Goal: Navigation & Orientation: Understand site structure

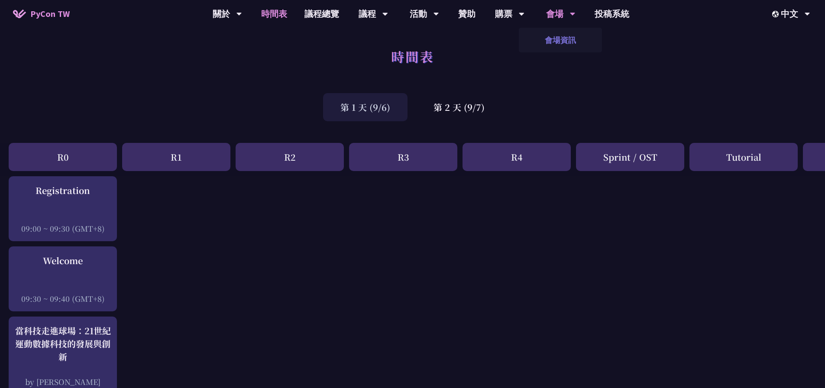
click at [562, 35] on link "會場資訊" at bounding box center [560, 40] width 83 height 20
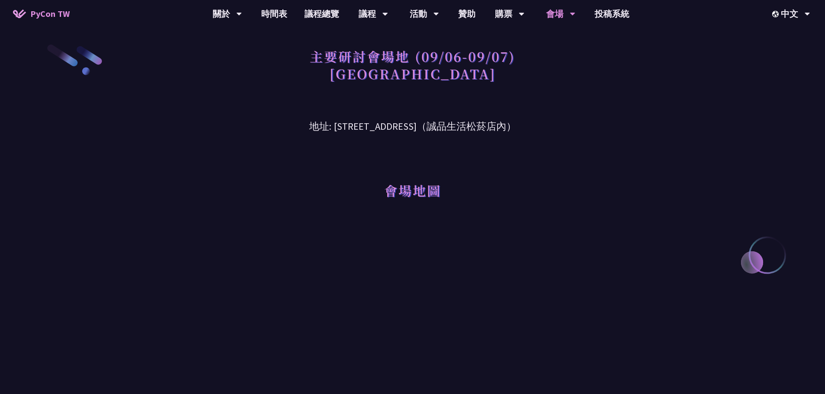
click at [613, 200] on div "會場地圖" at bounding box center [412, 178] width 450 height 89
click at [242, 12] on div "購票" at bounding box center [227, 14] width 29 height 28
click at [505, 32] on link "購票資訊" at bounding box center [509, 40] width 83 height 20
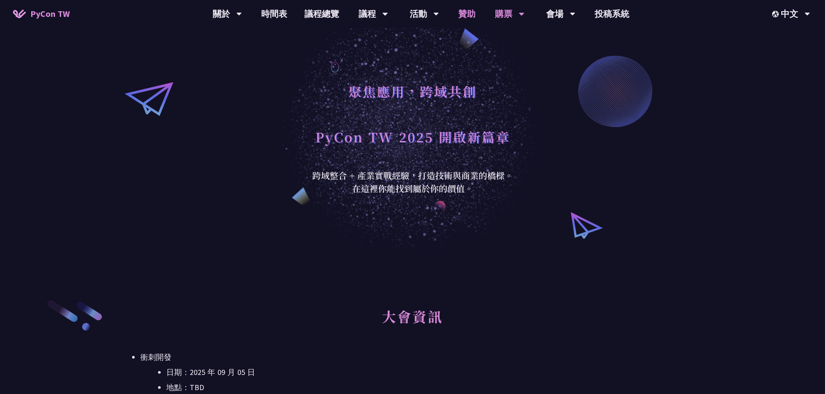
click at [464, 14] on link "贊助" at bounding box center [466, 14] width 35 height 28
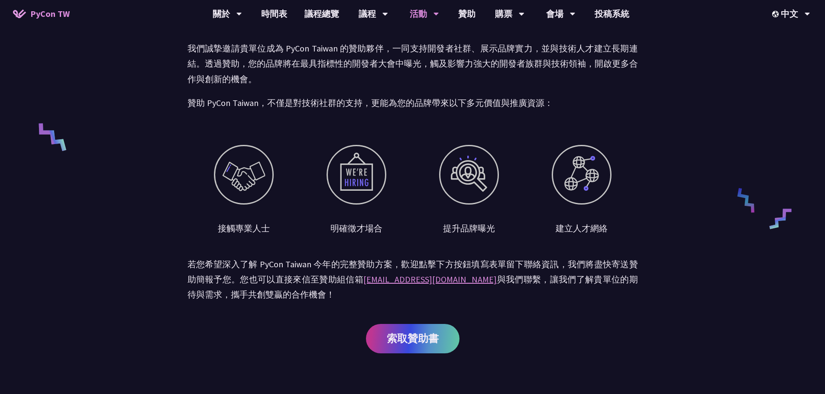
scroll to position [300, 0]
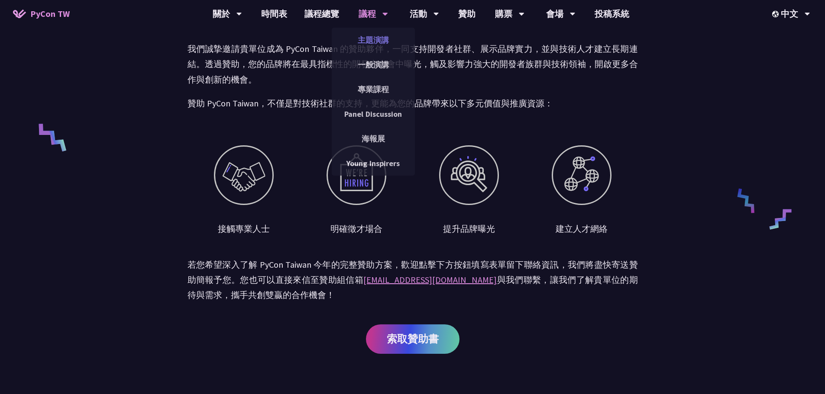
click at [372, 38] on link "主題演講" at bounding box center [373, 40] width 83 height 20
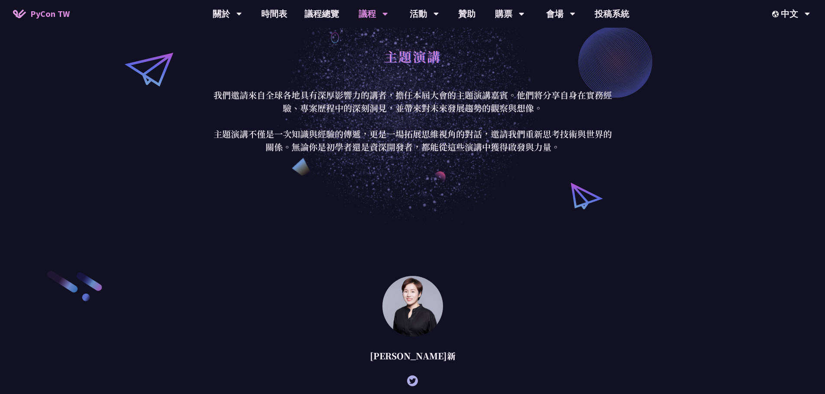
scroll to position [130, 0]
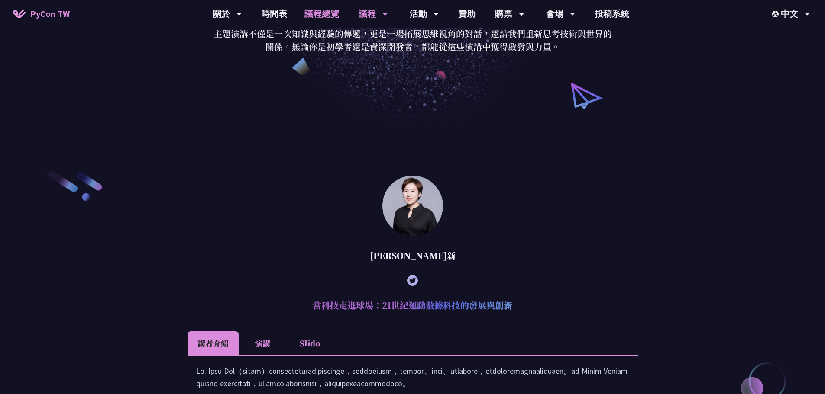
click at [319, 13] on link "議程總覽" at bounding box center [322, 14] width 52 height 28
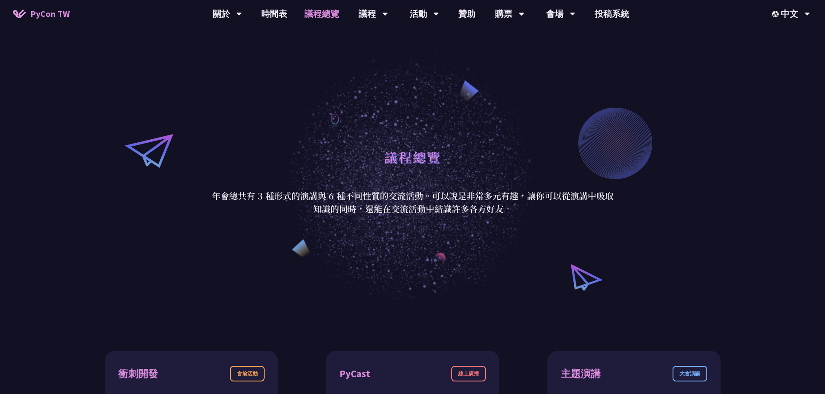
click at [325, 12] on link "議程總覽" at bounding box center [322, 14] width 52 height 28
click at [266, 13] on link "時間表" at bounding box center [273, 14] width 43 height 28
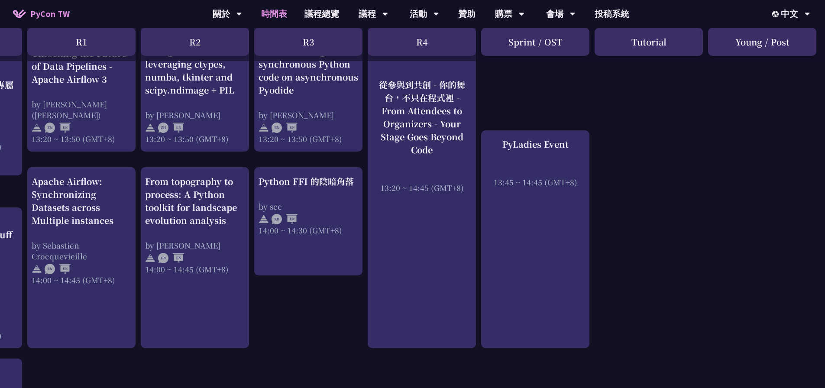
scroll to position [909, 95]
